Goal: Task Accomplishment & Management: Manage account settings

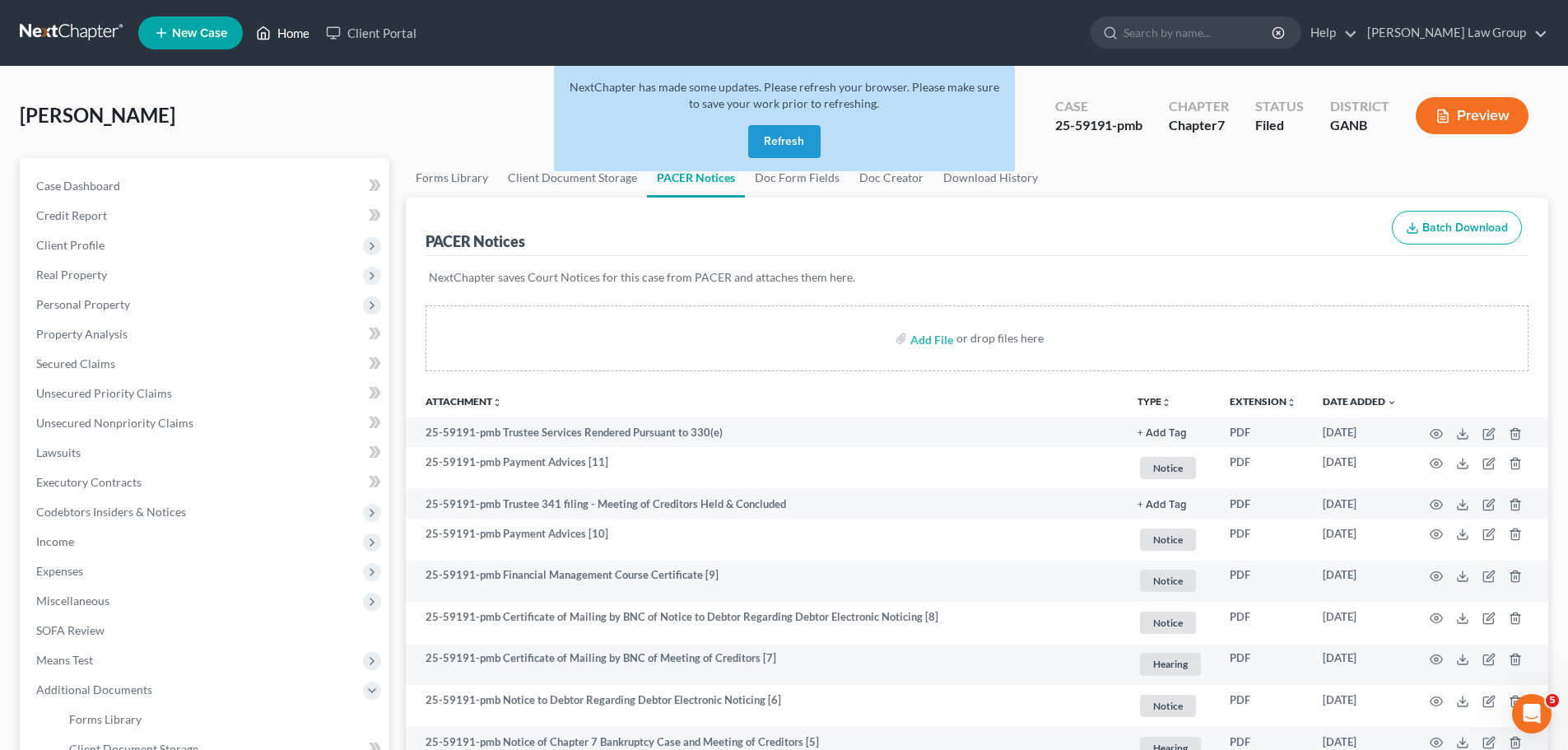
click at [293, 26] on link "Home" at bounding box center [282, 34] width 70 height 30
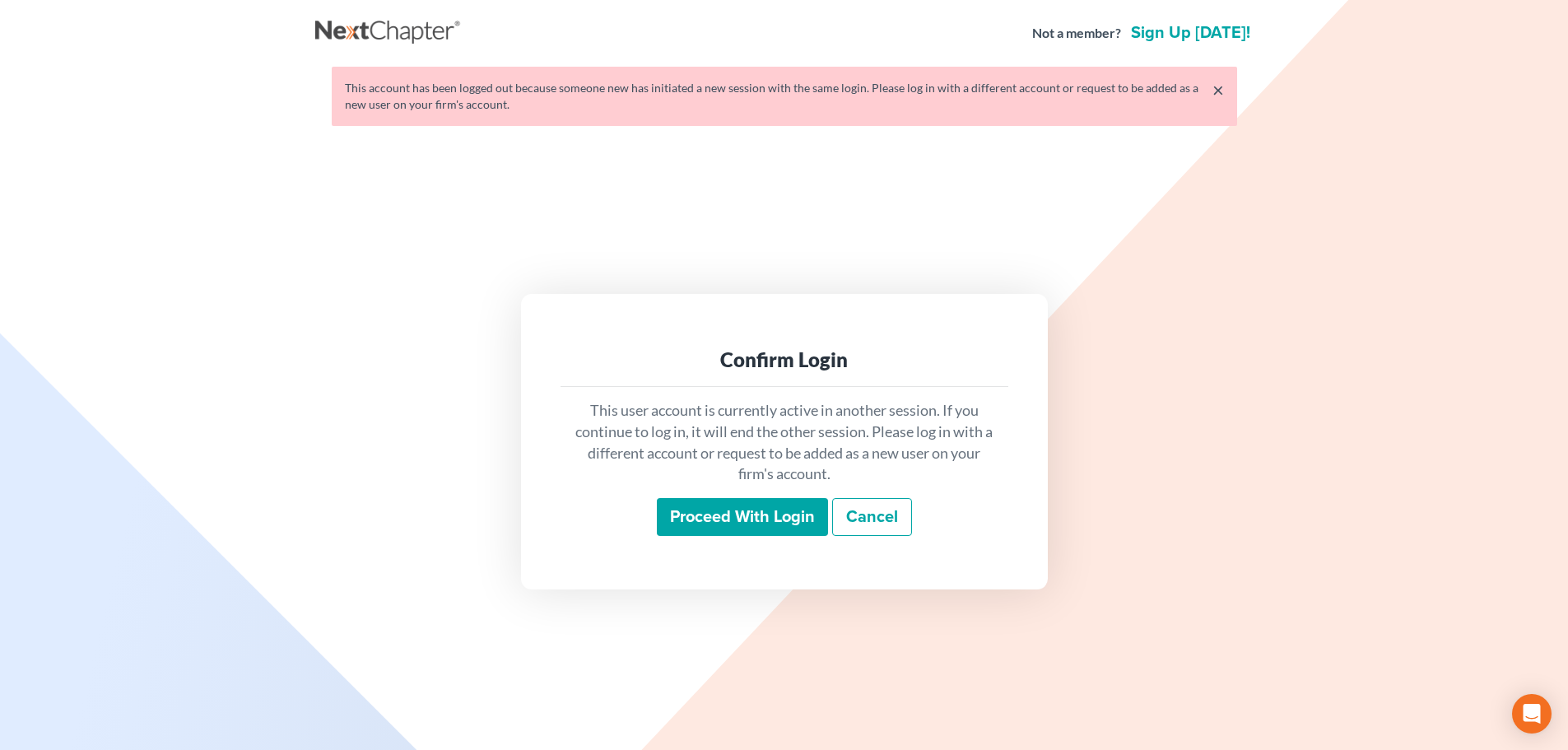
click at [758, 502] on input "Proceed with login" at bounding box center [743, 517] width 171 height 38
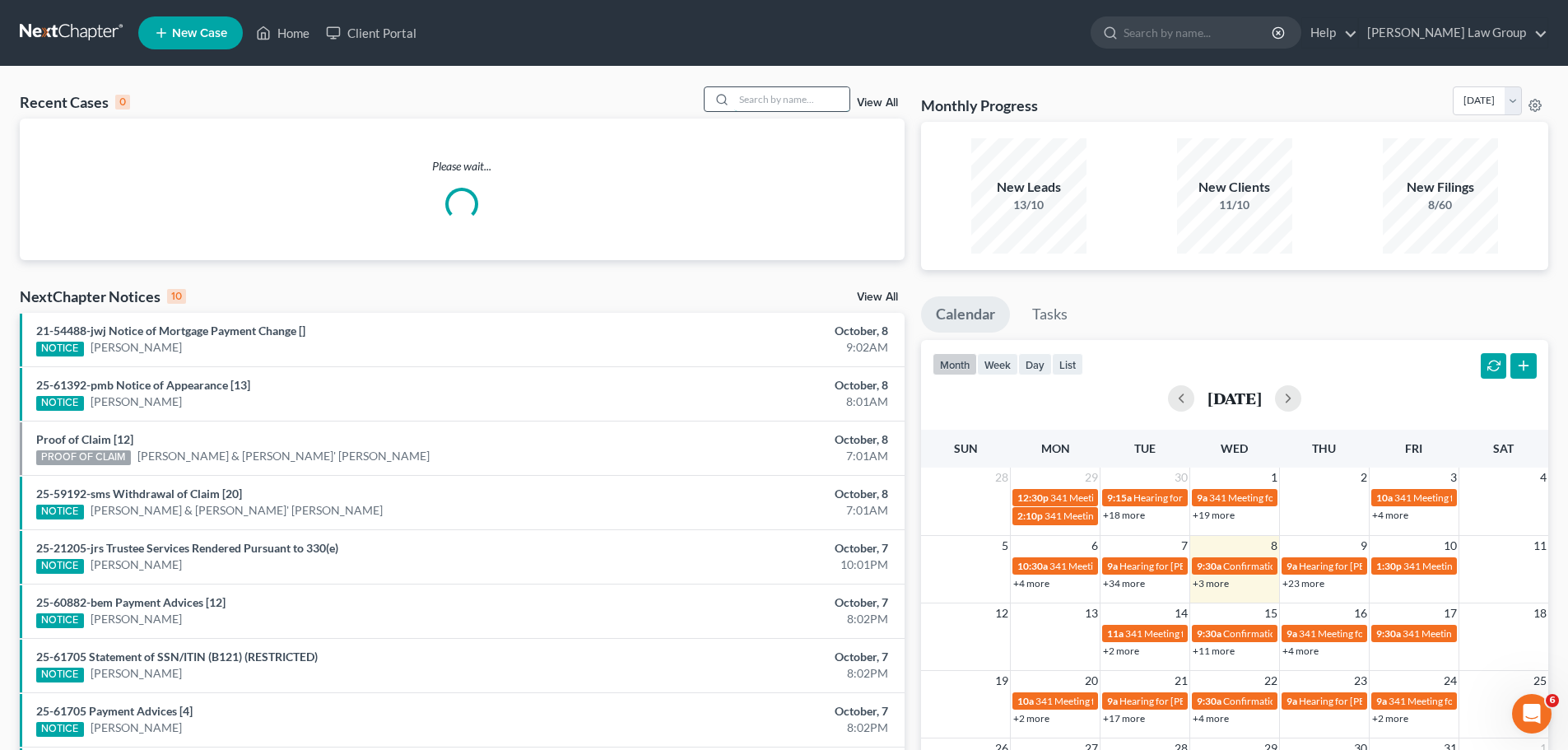
click at [767, 100] on input "search" at bounding box center [792, 99] width 116 height 24
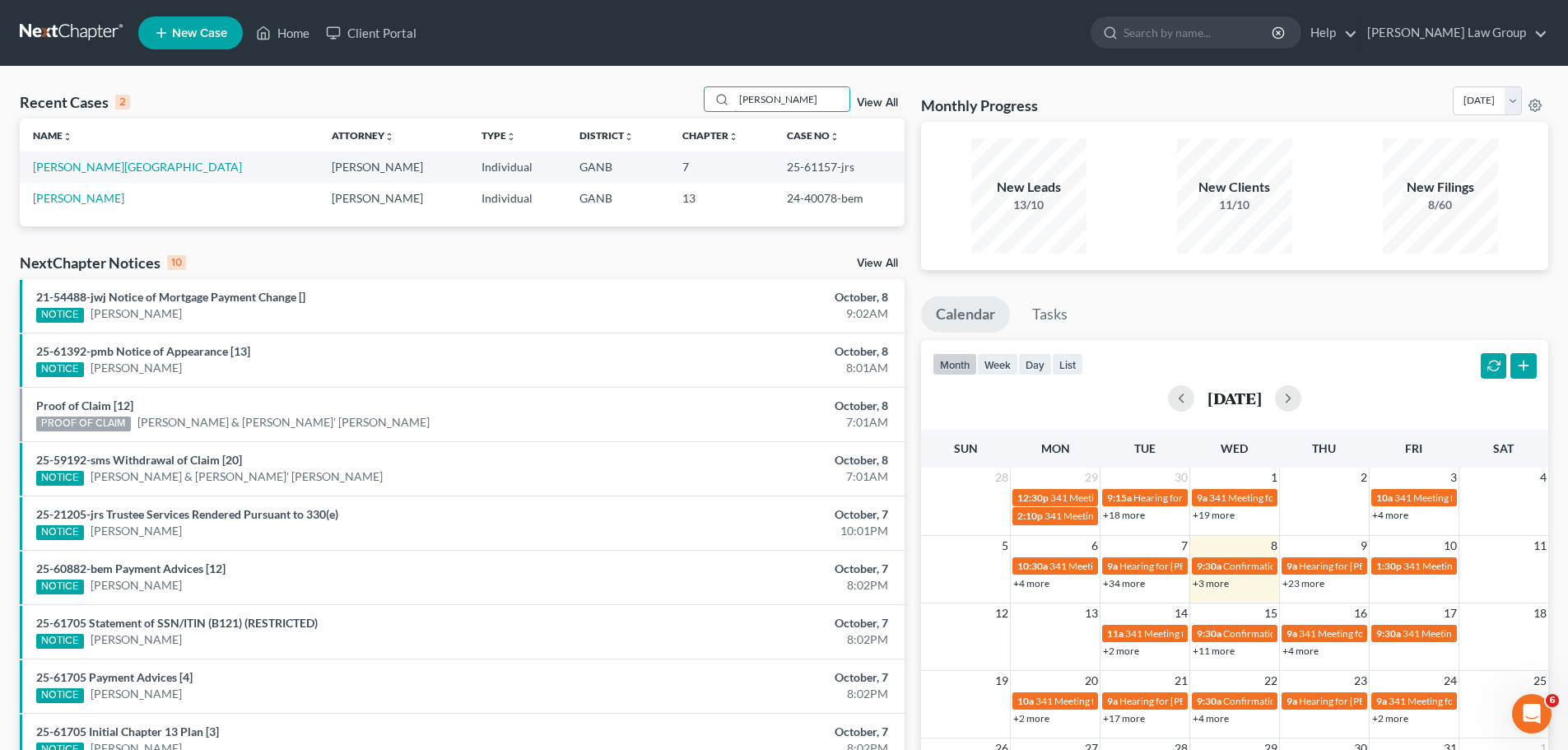
type input "alexis"
click at [877, 101] on link "View All" at bounding box center [877, 102] width 41 height 11
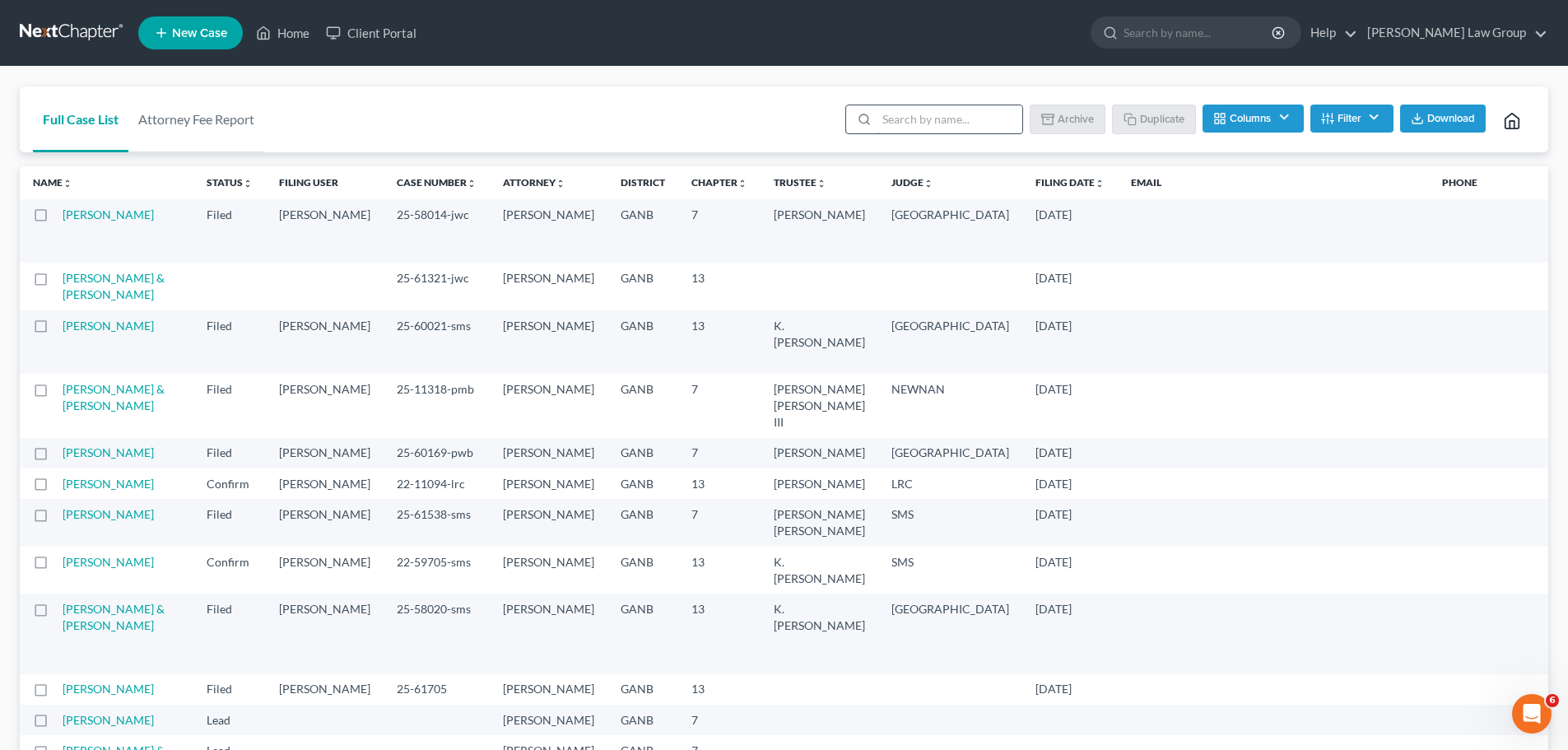
click at [959, 123] on input "search" at bounding box center [949, 119] width 146 height 28
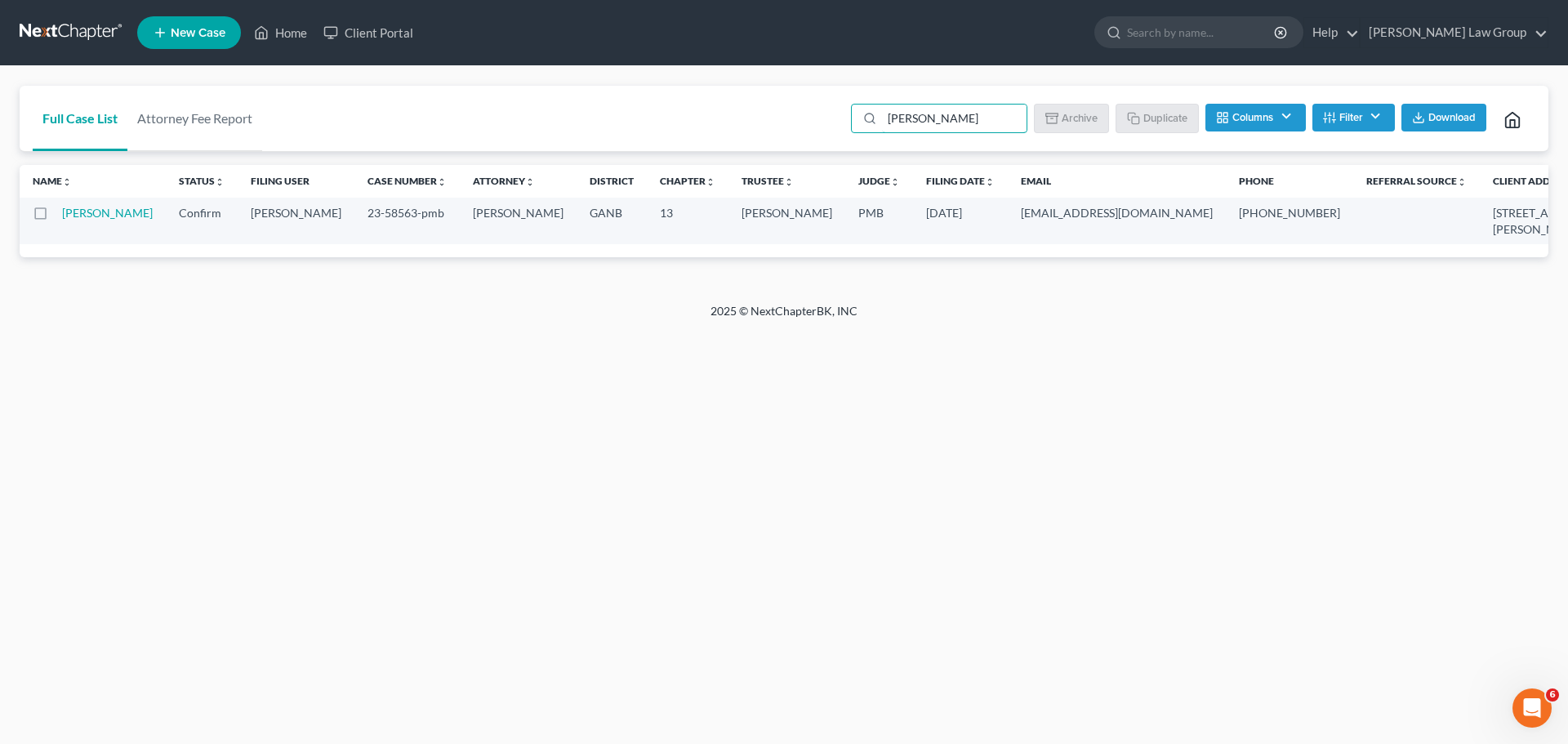
type input "alex"
click at [1252, 116] on button "Columns" at bounding box center [1256, 118] width 100 height 28
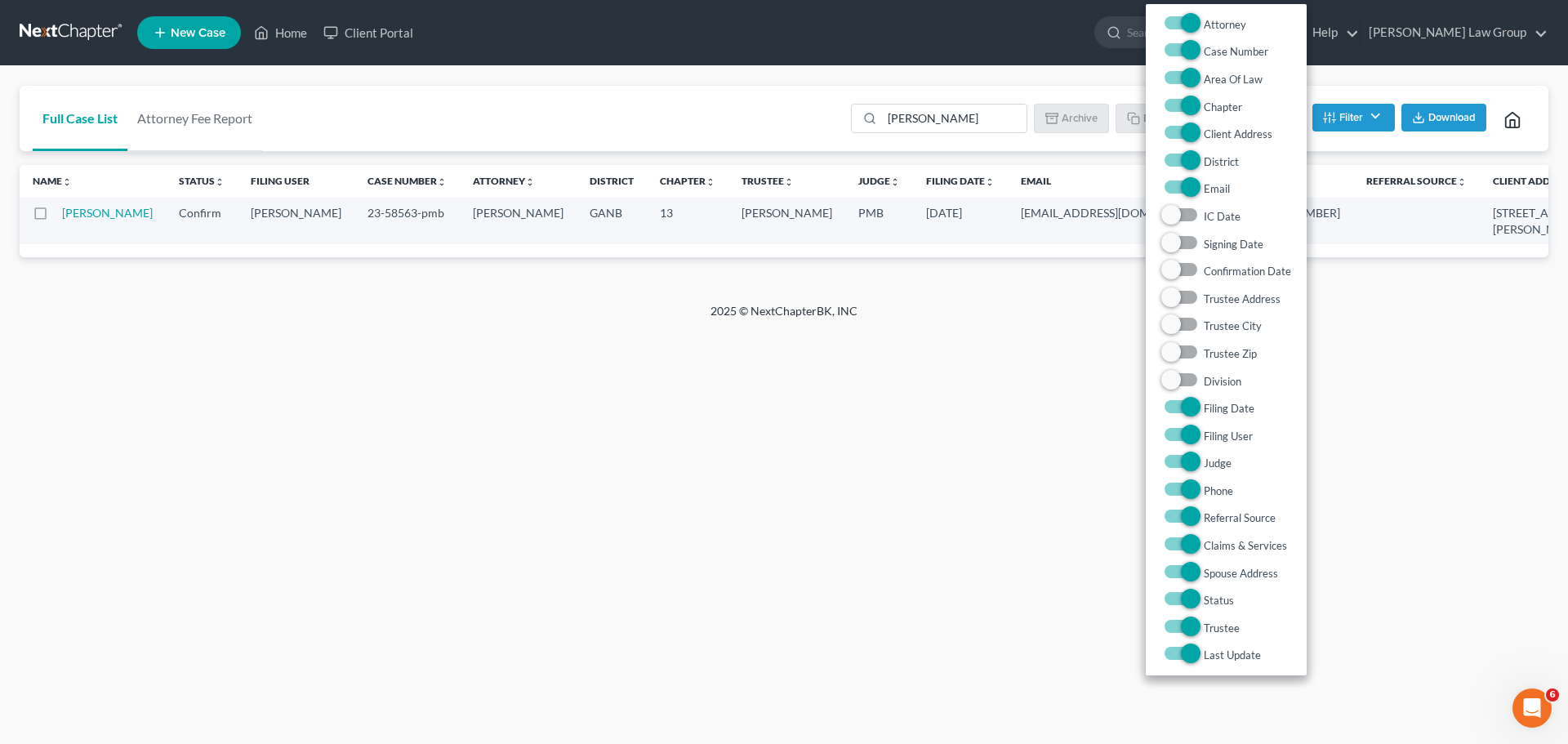
click at [1394, 149] on div "alex Batch Download Archive Un-archive Duplicate Columns Attorney Case Number A…" at bounding box center [1187, 118] width 694 height 66
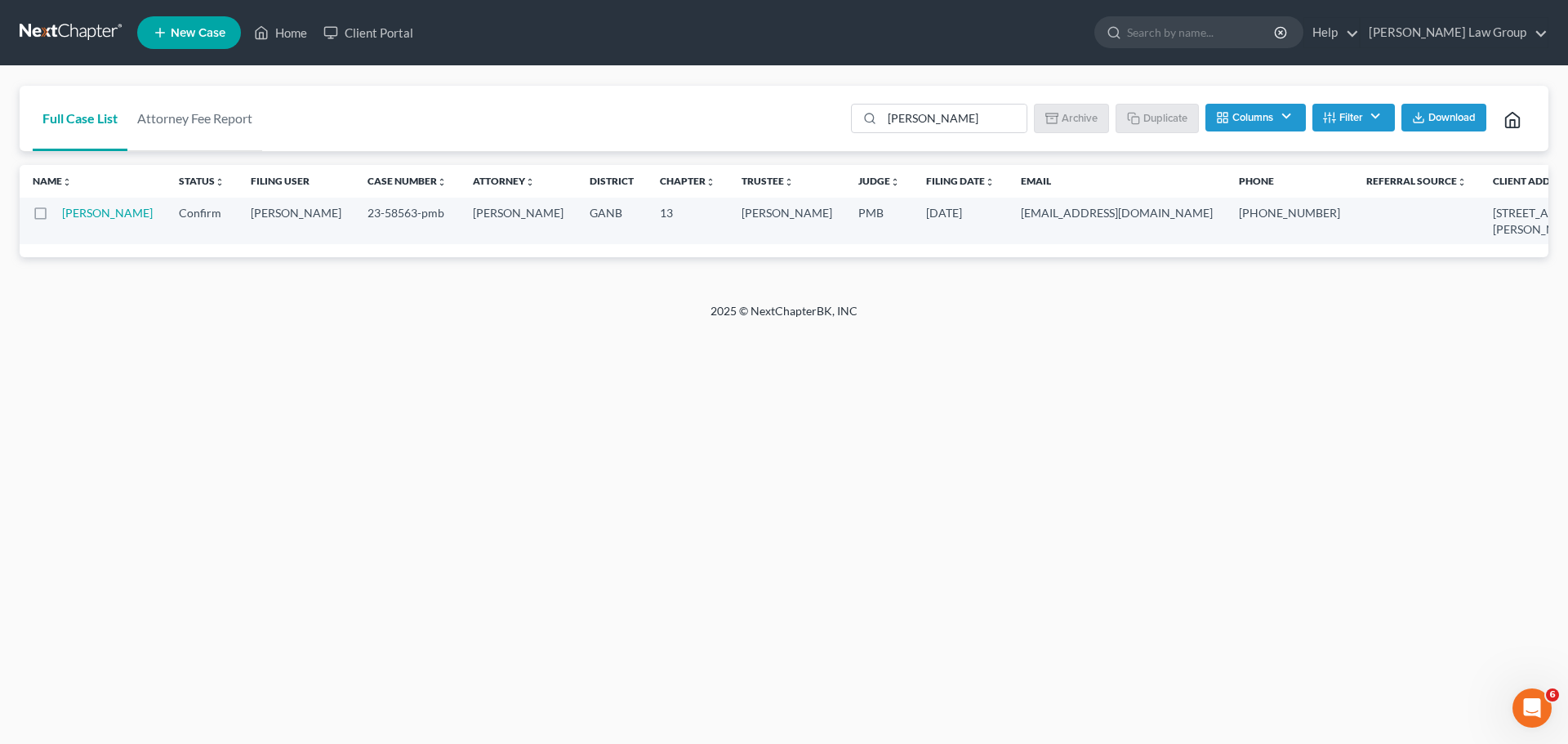
click at [1362, 129] on button "Filter" at bounding box center [1354, 118] width 82 height 28
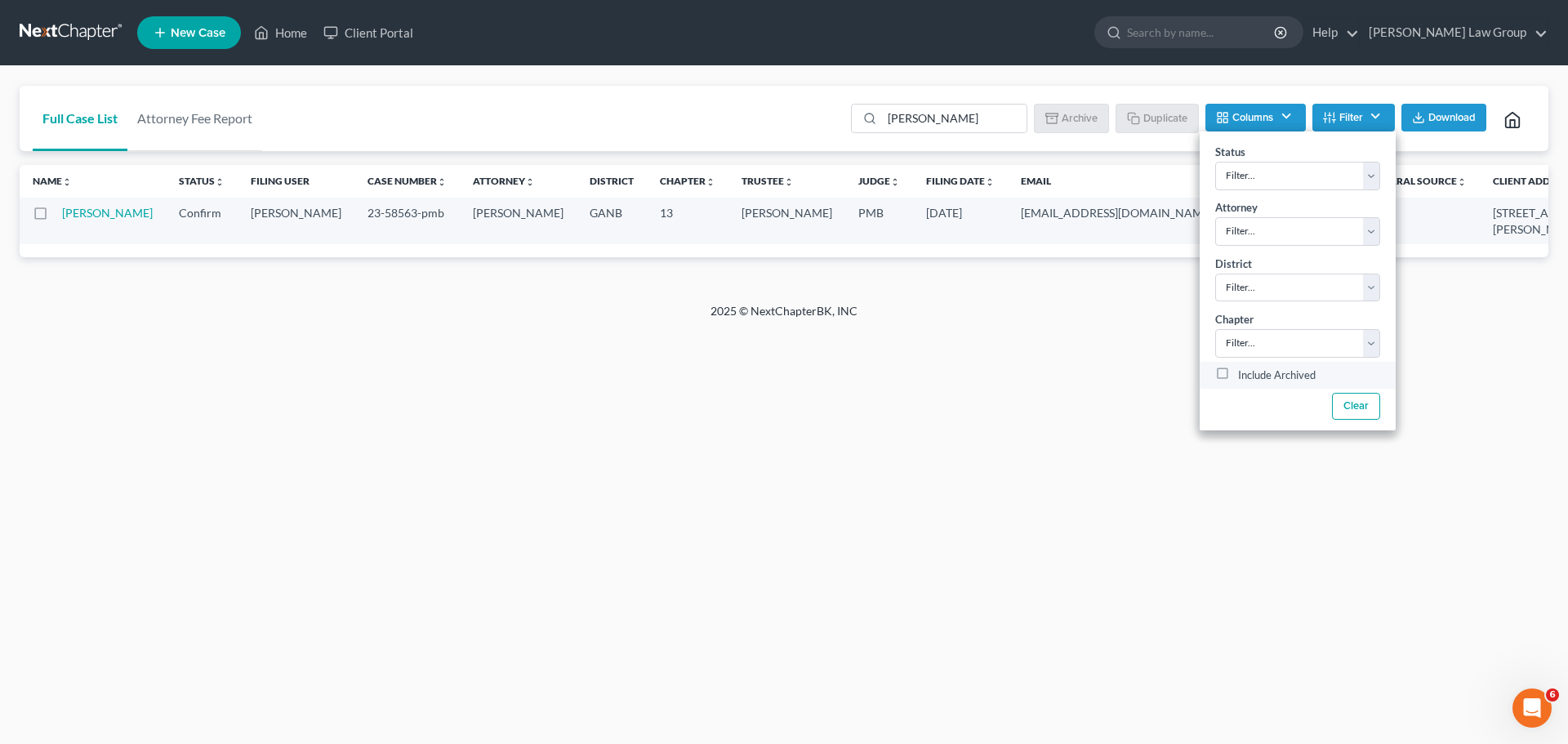
click at [1238, 376] on label "Include Archived" at bounding box center [1277, 376] width 78 height 19
click at [1244, 376] on input "Include Archived" at bounding box center [1250, 371] width 10 height 11
checkbox input "true"
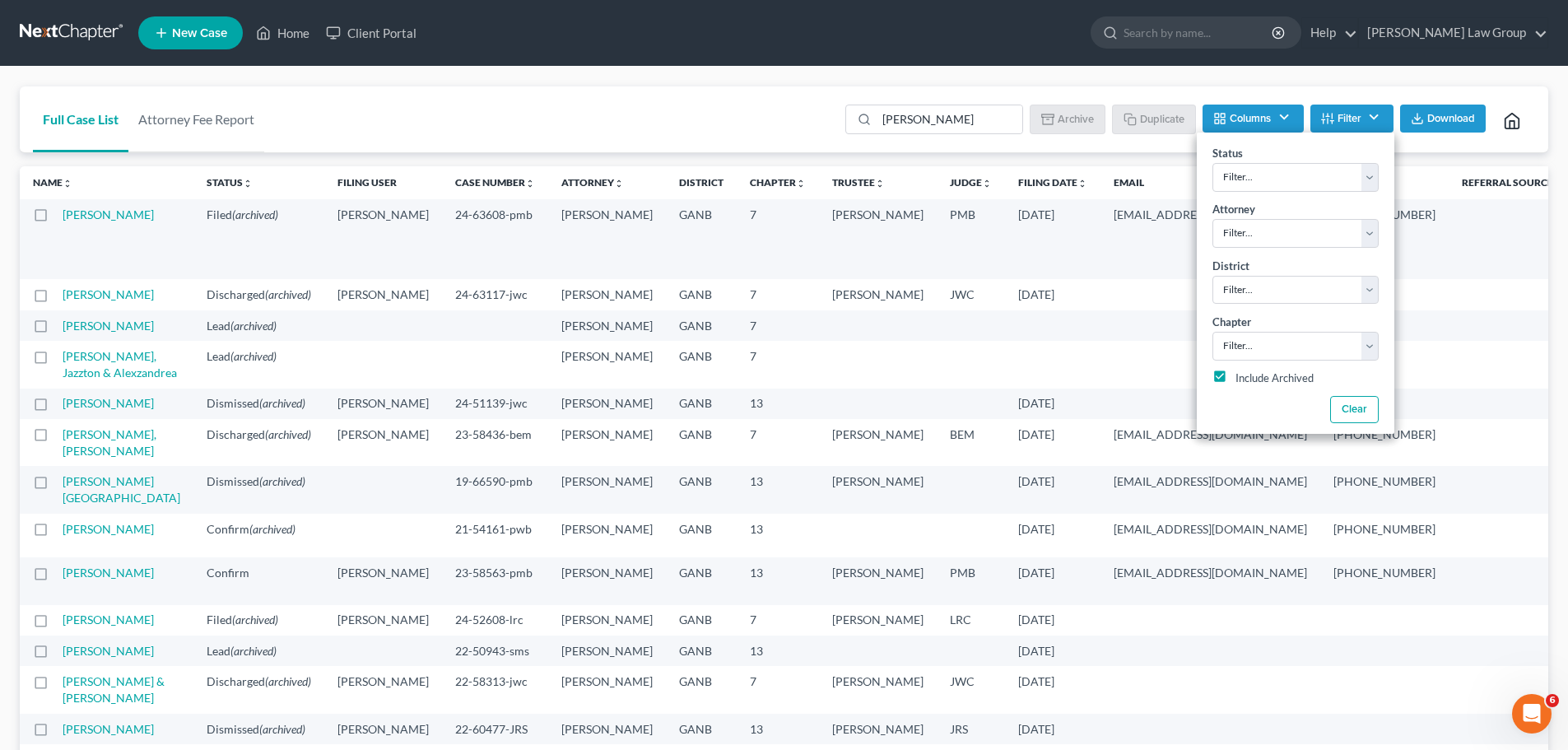
click at [1320, 310] on td at bounding box center [1385, 294] width 129 height 31
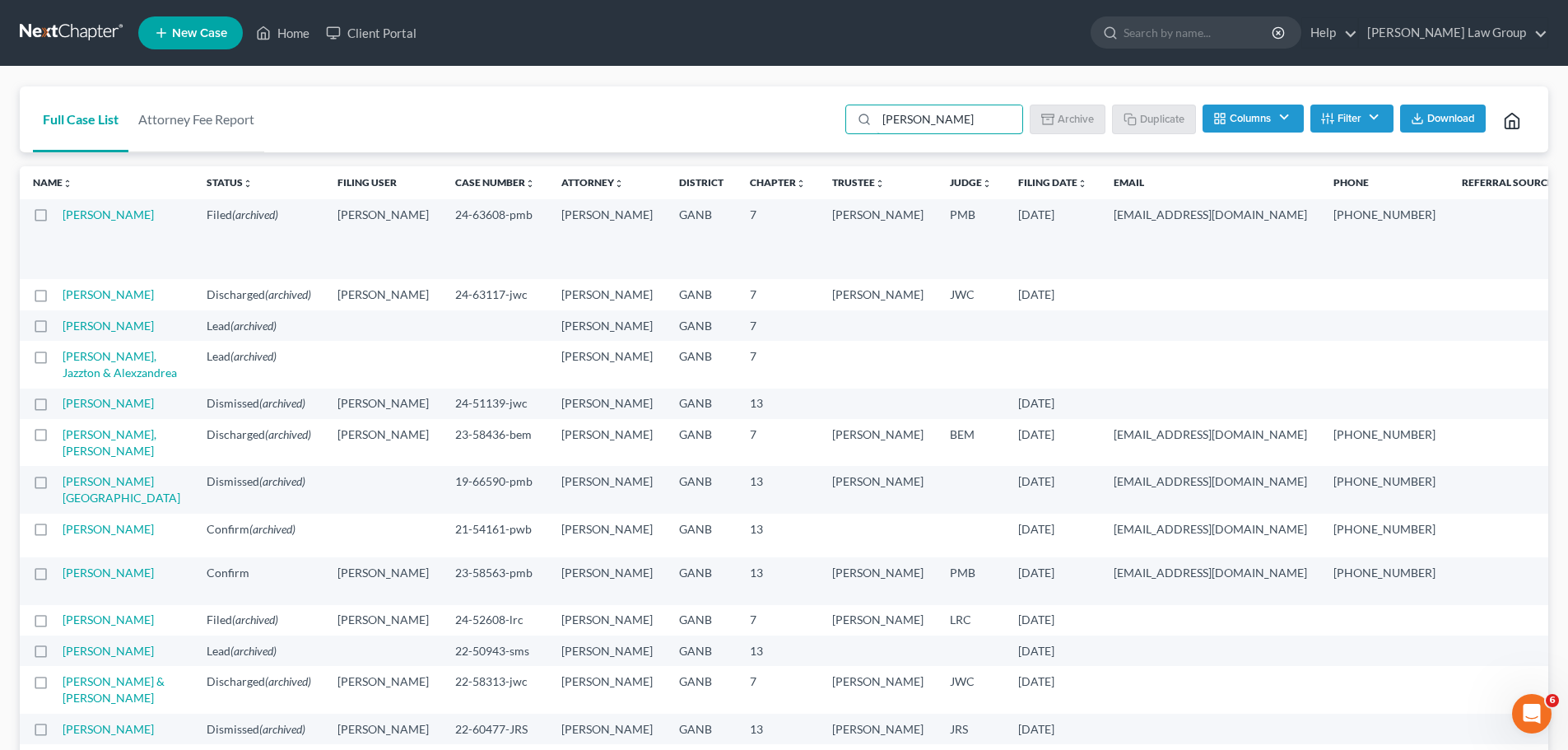
drag, startPoint x: 947, startPoint y: 129, endPoint x: 833, endPoint y: 125, distance: 114.1
click at [833, 125] on div "Full Case List Attorney Fee Report alex Batch Download Archive Un-archive Dupli…" at bounding box center [783, 120] width 1528 height 67
type input "susana"
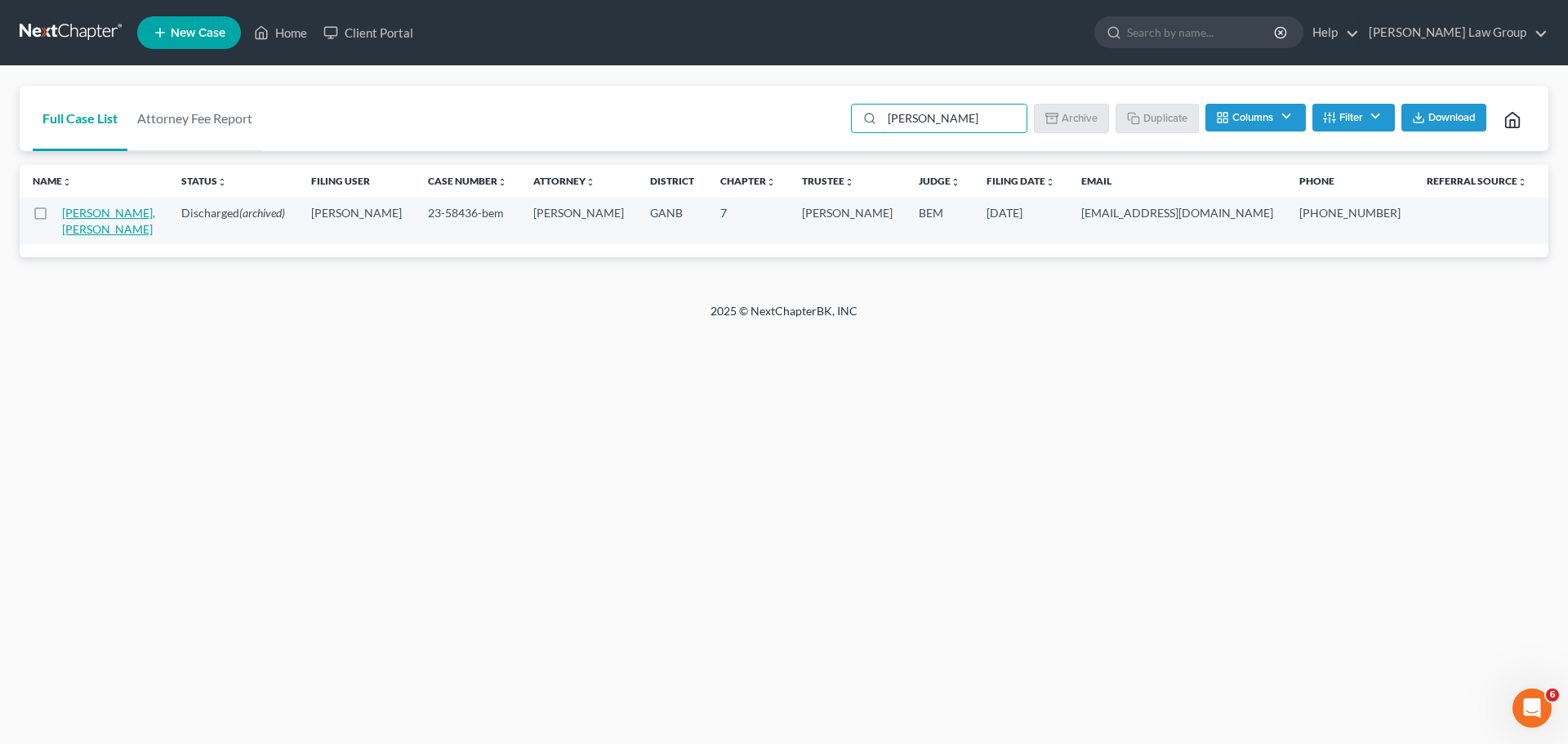
click at [80, 209] on link "Susana, Alexis" at bounding box center [108, 221] width 93 height 31
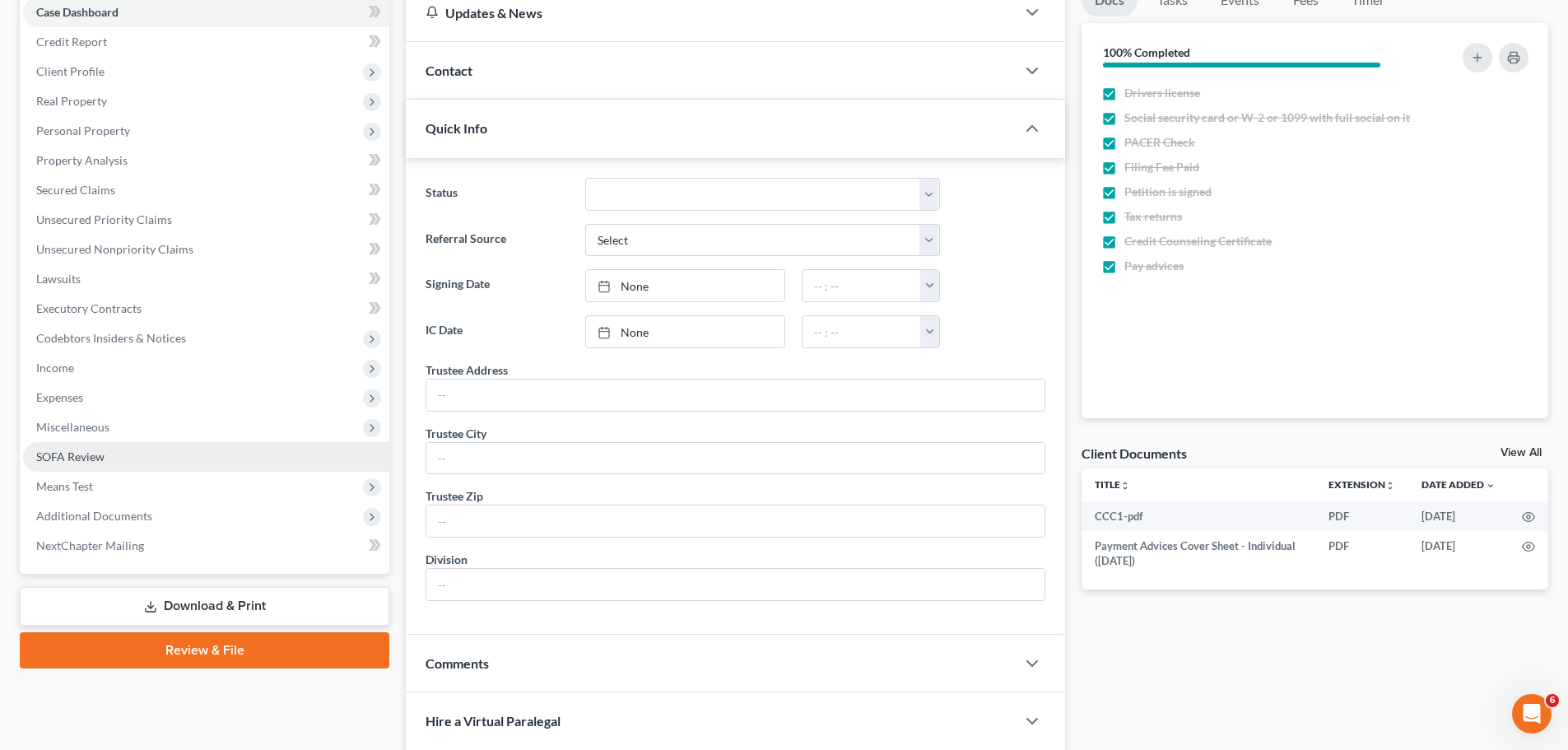
scroll to position [352, 0]
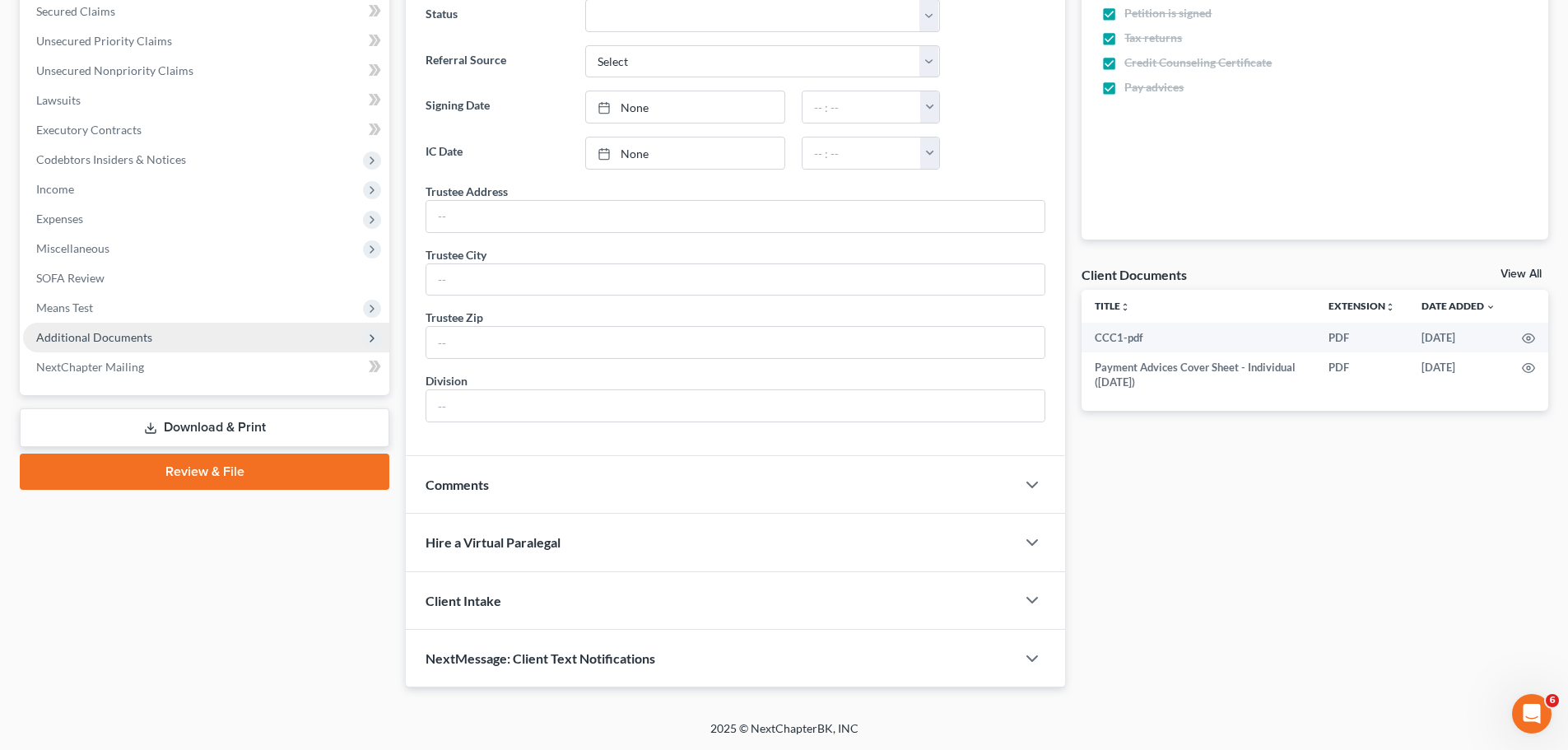
click at [237, 336] on span "Additional Documents" at bounding box center [205, 338] width 366 height 30
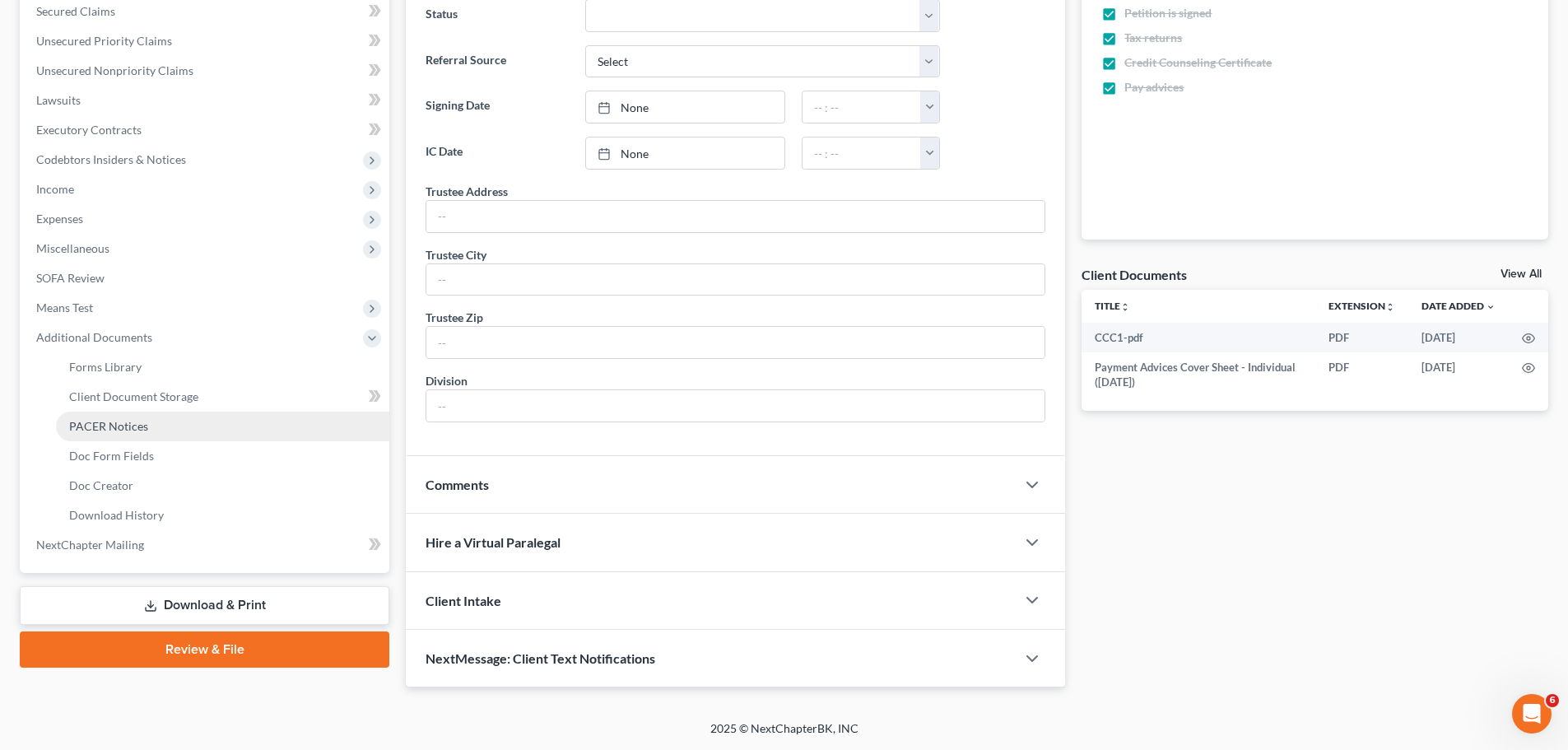
click at [181, 431] on link "PACER Notices" at bounding box center [222, 427] width 333 height 30
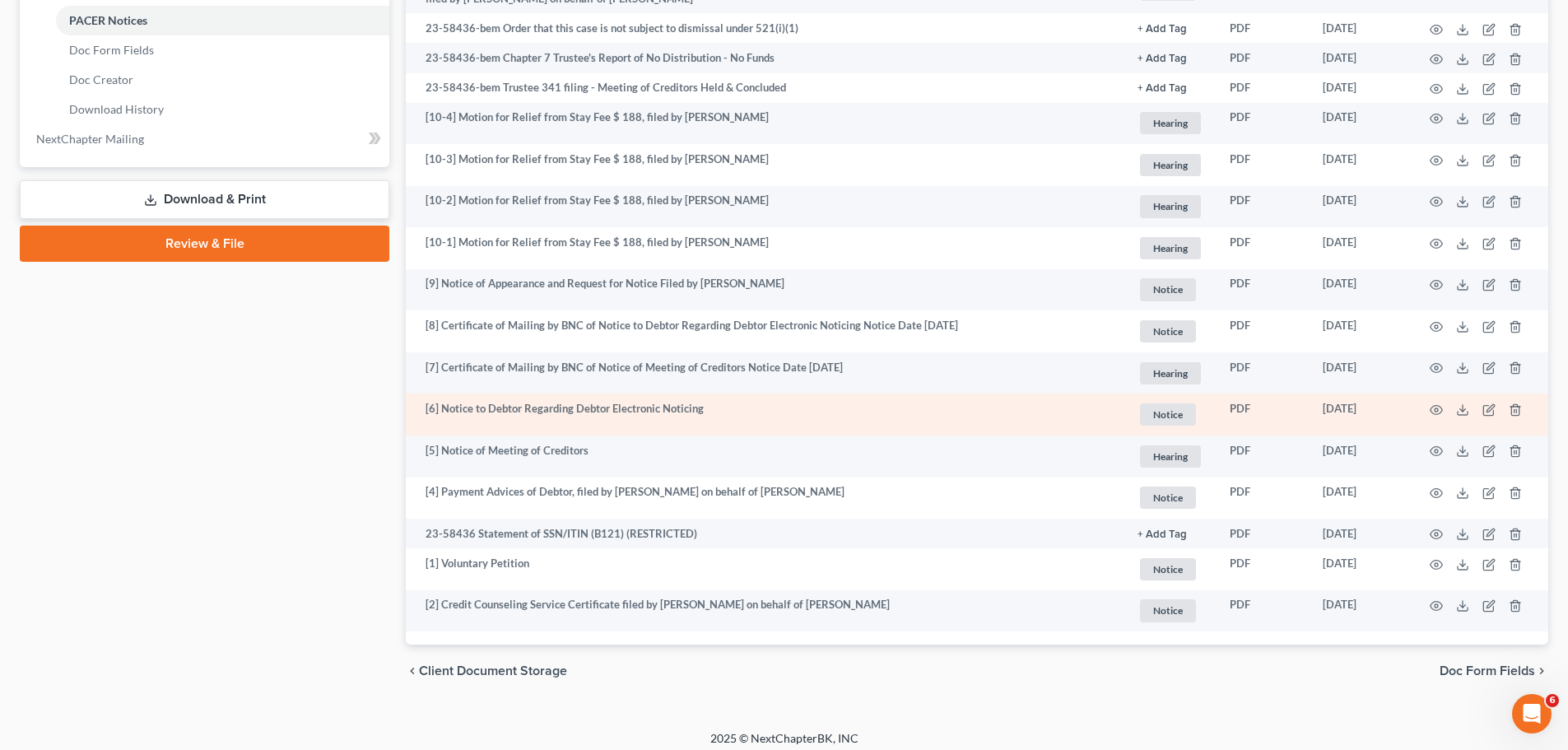
scroll to position [769, 0]
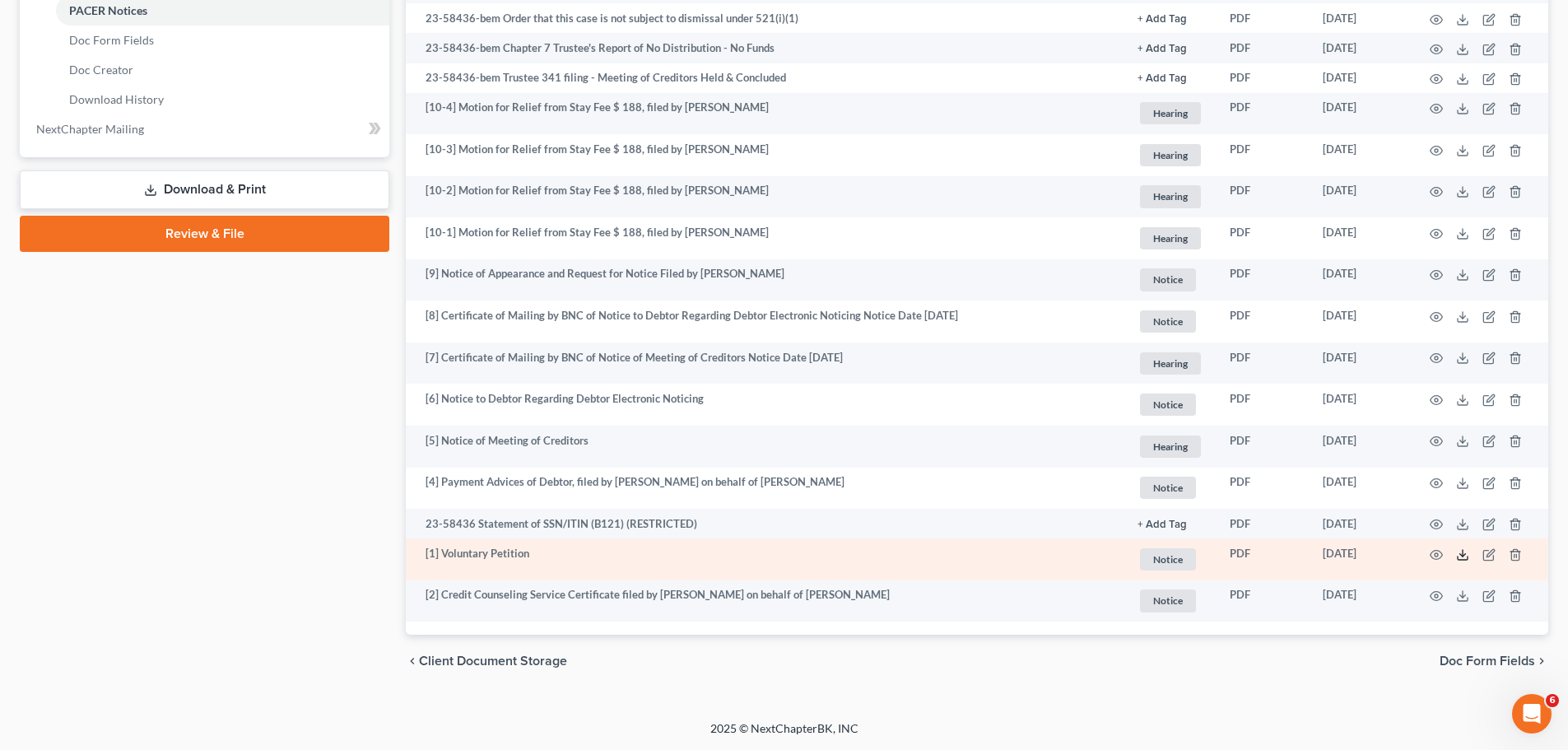
click at [1464, 553] on icon at bounding box center [1462, 555] width 13 height 13
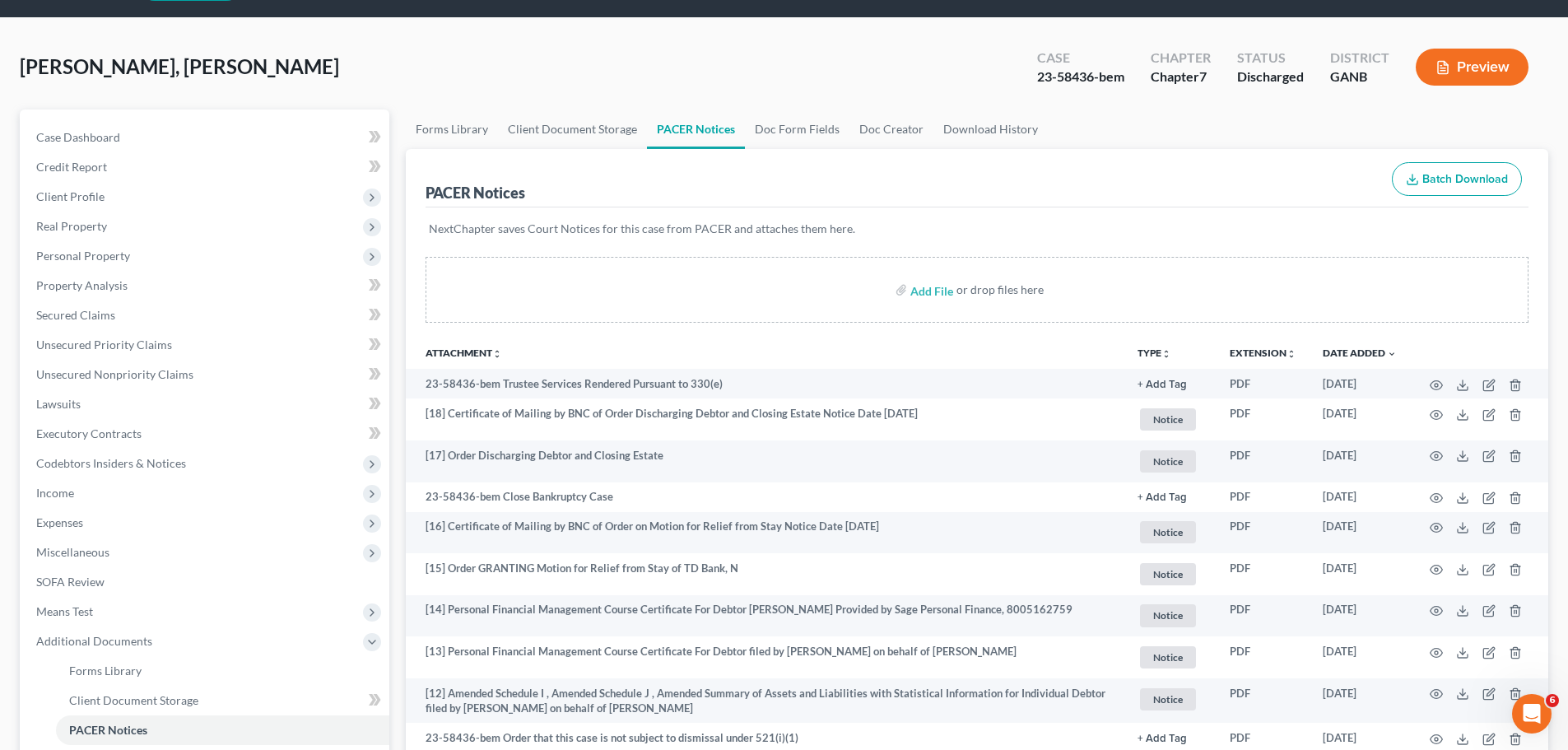
scroll to position [27, 0]
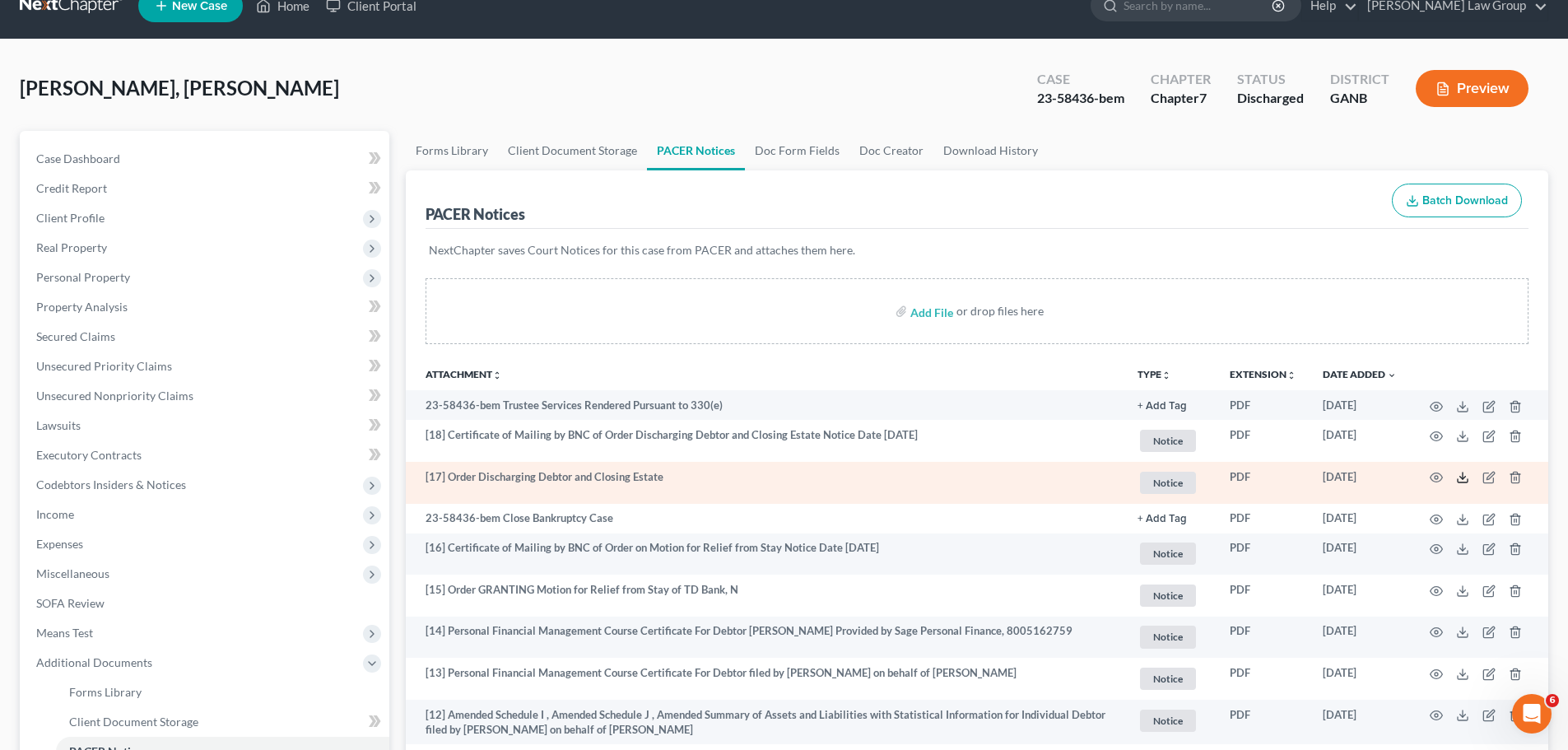
click at [1464, 481] on icon at bounding box center [1462, 477] width 13 height 13
